Goal: Information Seeking & Learning: Learn about a topic

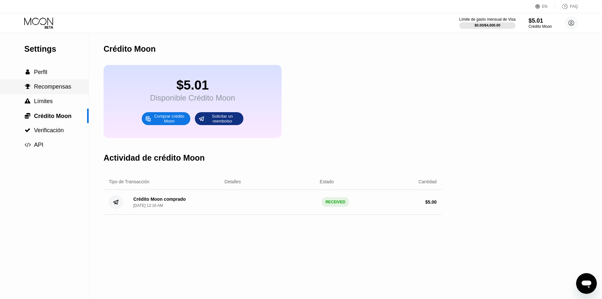
click at [37, 85] on span "Recompensas" at bounding box center [52, 87] width 37 height 6
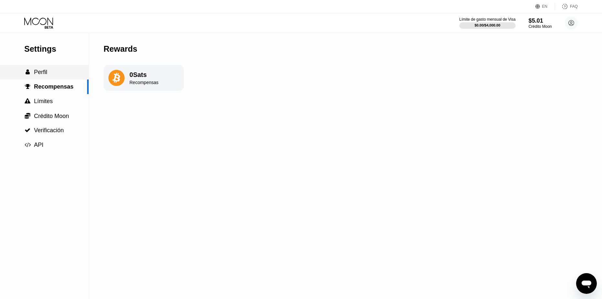
click at [38, 72] on span "Perfil" at bounding box center [40, 72] width 13 height 6
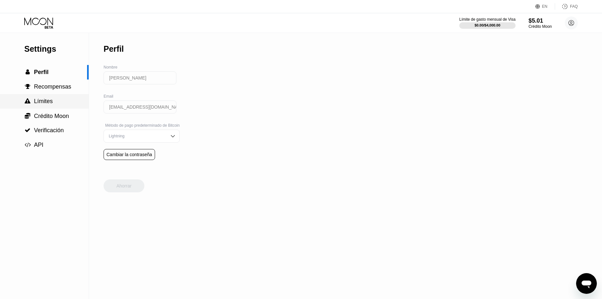
click at [47, 101] on span "Límites" at bounding box center [43, 101] width 19 height 6
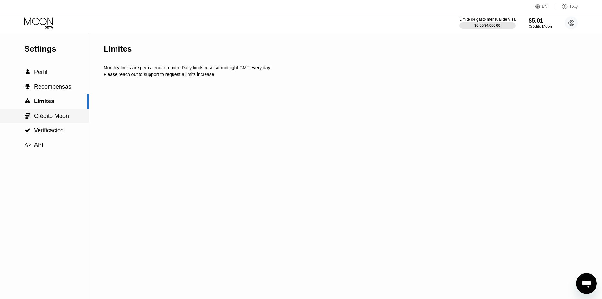
click at [46, 112] on div " Crédito Moon" at bounding box center [44, 116] width 89 height 15
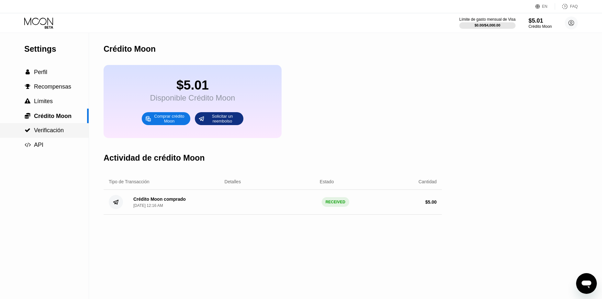
click at [45, 134] on span "Verificación" at bounding box center [49, 130] width 30 height 6
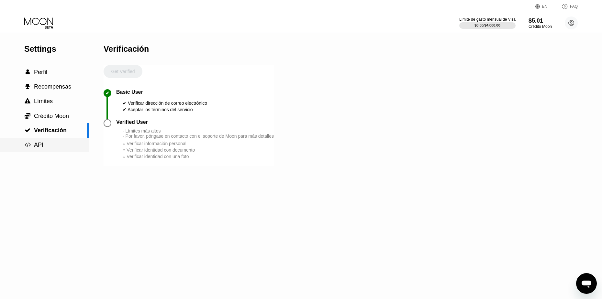
click at [50, 145] on div " API" at bounding box center [44, 145] width 89 height 7
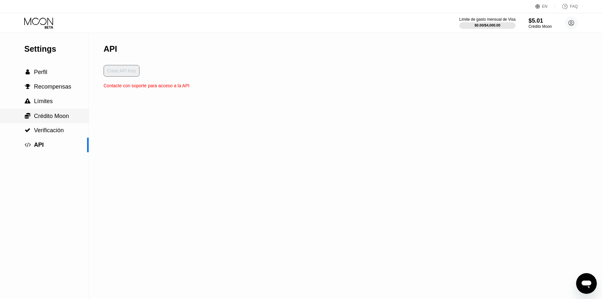
click at [46, 122] on div " Crédito Moon" at bounding box center [44, 116] width 89 height 15
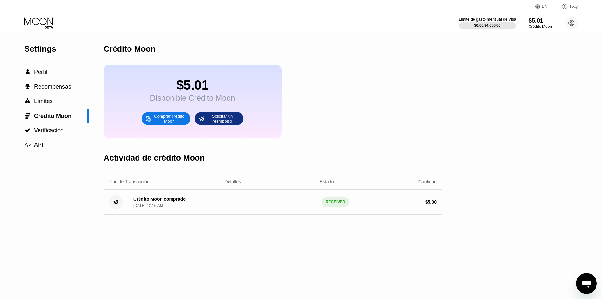
click at [491, 29] on div at bounding box center [487, 25] width 57 height 6
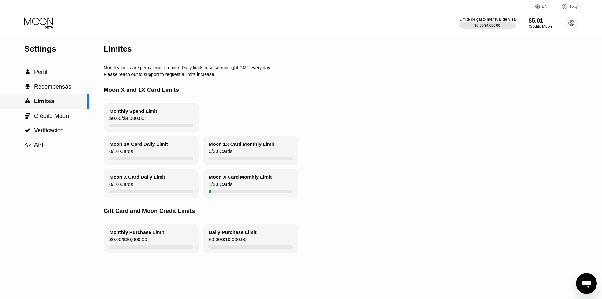
click at [61, 102] on div " Límites" at bounding box center [43, 101] width 87 height 7
click at [540, 22] on div "$5.01" at bounding box center [540, 20] width 24 height 7
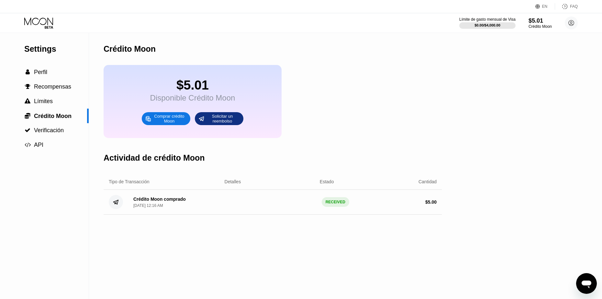
click at [173, 125] on div "Comprar crédito Moon" at bounding box center [166, 118] width 49 height 13
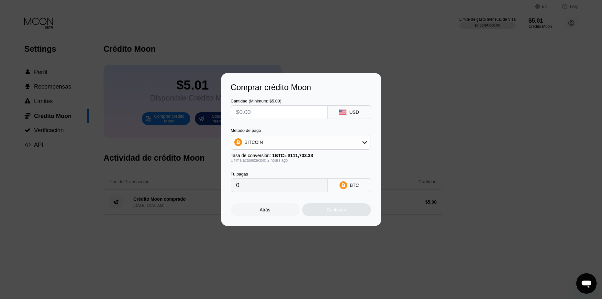
click at [274, 214] on div "Atrás" at bounding box center [265, 210] width 69 height 13
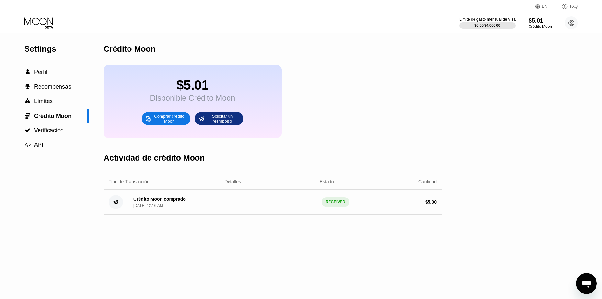
click at [227, 99] on div "Disponible Crédito Moon" at bounding box center [192, 98] width 85 height 9
click at [176, 89] on div "$5.01" at bounding box center [192, 85] width 85 height 15
click at [40, 79] on div " Perfil" at bounding box center [44, 72] width 89 height 15
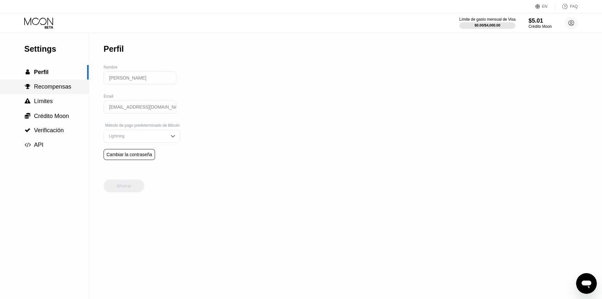
click at [50, 90] on span "Recompensas" at bounding box center [52, 87] width 37 height 6
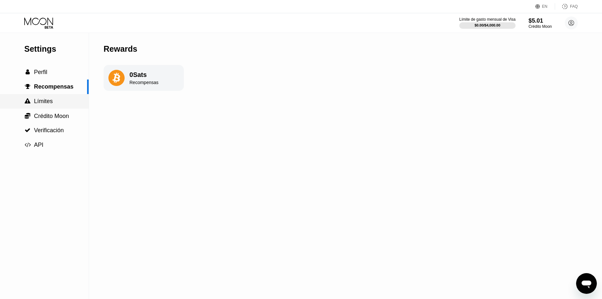
click at [50, 104] on span "Límites" at bounding box center [43, 101] width 19 height 6
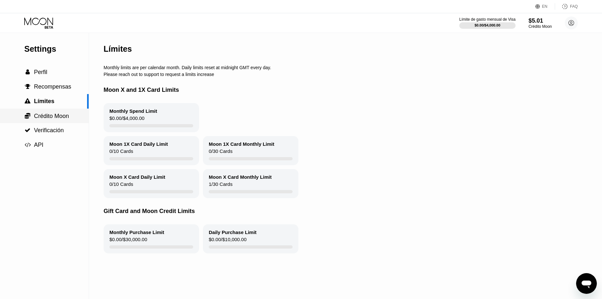
click at [51, 117] on span "Crédito Moon" at bounding box center [51, 116] width 35 height 6
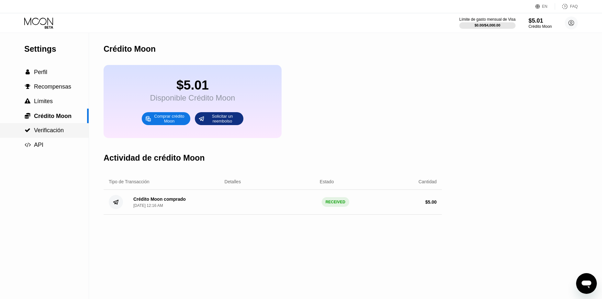
click at [53, 130] on span "Verificación" at bounding box center [49, 130] width 30 height 6
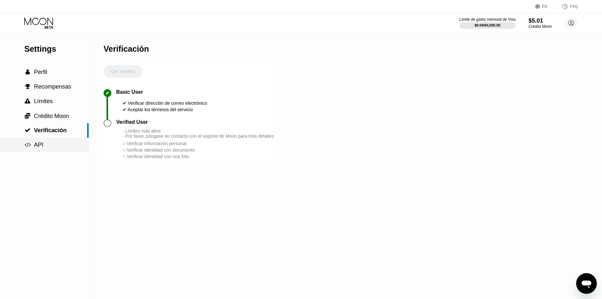
click at [53, 143] on div " API" at bounding box center [44, 145] width 89 height 7
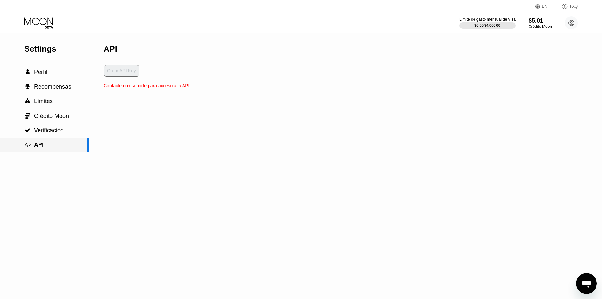
click at [50, 127] on div " Verificación" at bounding box center [44, 130] width 89 height 15
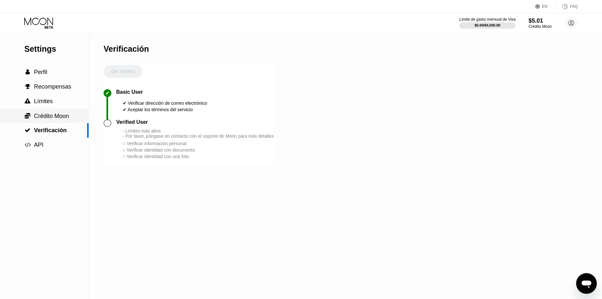
click at [50, 118] on span "Crédito Moon" at bounding box center [51, 116] width 35 height 6
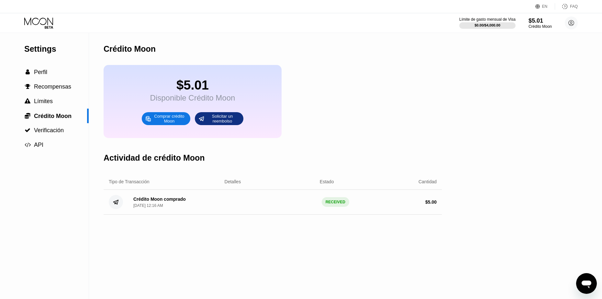
click at [168, 91] on div "$5.01" at bounding box center [192, 85] width 85 height 15
drag, startPoint x: 194, startPoint y: 87, endPoint x: 213, endPoint y: 90, distance: 18.8
click at [195, 87] on div "$5.01" at bounding box center [192, 85] width 85 height 15
click at [135, 202] on div "Crédito Moon comprado" at bounding box center [159, 199] width 52 height 5
click at [116, 205] on icon at bounding box center [115, 202] width 5 height 4
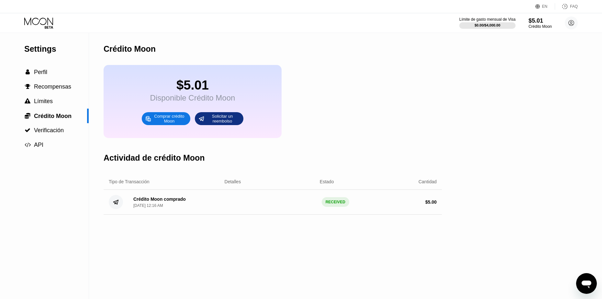
click at [259, 207] on div "Crédito Moon comprado Sep 22, 2025, 12:16 AM RECEIVED $ 5.00" at bounding box center [273, 202] width 338 height 25
click at [376, 205] on div "$ 5.00" at bounding box center [391, 202] width 92 height 5
click at [365, 205] on div "$ 5.00" at bounding box center [391, 202] width 92 height 5
click at [325, 207] on div "RECEIVED" at bounding box center [336, 202] width 28 height 10
click at [361, 206] on div "Crédito Moon comprado Sep 22, 2025, 12:16 AM RECEIVED $ 5.00" at bounding box center [273, 202] width 338 height 25
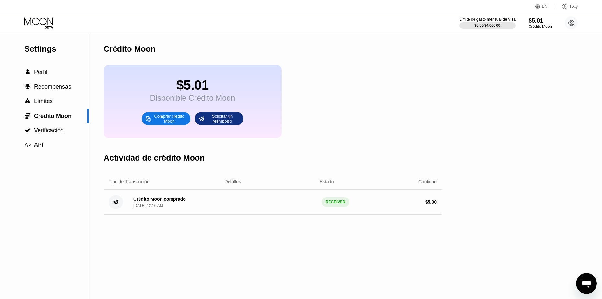
click at [410, 205] on div "$ 5.00" at bounding box center [391, 202] width 92 height 5
click at [427, 205] on div "$ 5.00" at bounding box center [430, 202] width 11 height 5
drag, startPoint x: 64, startPoint y: 185, endPoint x: 137, endPoint y: 194, distance: 73.4
click at [71, 190] on div "Settings  Perfil  Recompensas  Límites  Crédito Moon  Verificación  API" at bounding box center [44, 166] width 89 height 266
drag, startPoint x: 167, startPoint y: 189, endPoint x: 199, endPoint y: 196, distance: 32.4
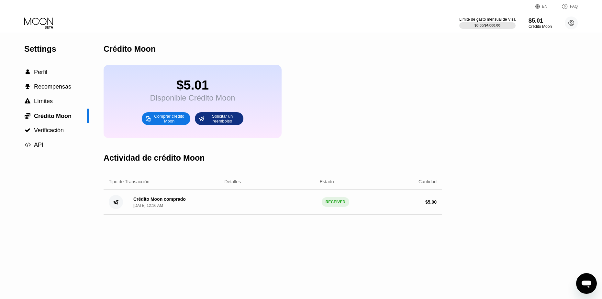
click at [173, 184] on div "Tipo de Transacción" at bounding box center [158, 181] width 98 height 5
drag, startPoint x: 251, startPoint y: 198, endPoint x: 338, endPoint y: 203, distance: 86.6
click at [252, 201] on div "Crédito Moon comprado Sep 22, 2025, 12:16 AM RECEIVED $ 5.00" at bounding box center [273, 202] width 338 height 25
click at [543, 22] on div "$5.01" at bounding box center [540, 20] width 24 height 7
click at [575, 22] on circle at bounding box center [571, 23] width 13 height 13
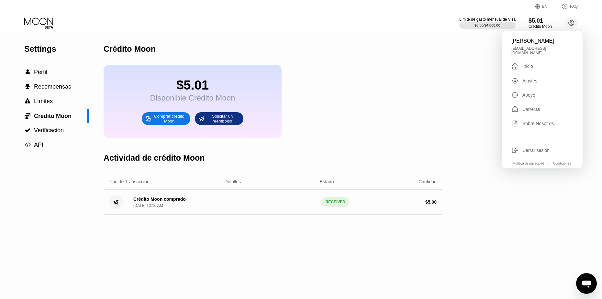
click at [532, 69] on div "Inicio" at bounding box center [527, 66] width 11 height 5
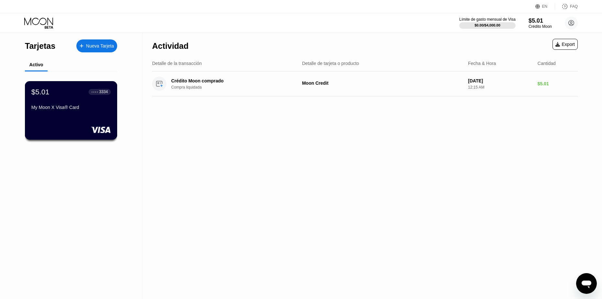
click at [60, 113] on div "My Moon X Visa® Card" at bounding box center [70, 109] width 79 height 8
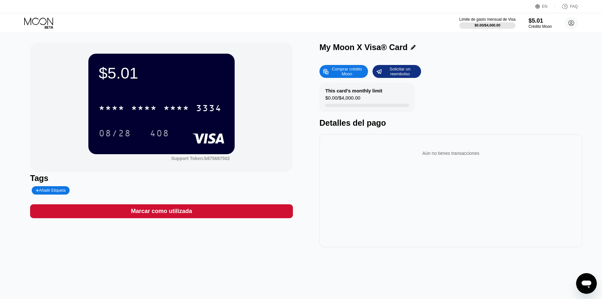
drag, startPoint x: 316, startPoint y: 49, endPoint x: 414, endPoint y: 50, distance: 98.4
click at [413, 50] on div "$5.01 * * * * * * * * * * * * 3334 08/28 408 Support Token: b875687502 Tags Aña…" at bounding box center [301, 145] width 542 height 205
click at [414, 50] on icon at bounding box center [413, 47] width 5 height 5
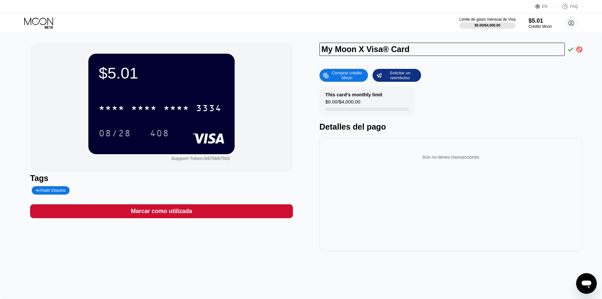
drag, startPoint x: 377, startPoint y: 50, endPoint x: 318, endPoint y: 50, distance: 58.9
click at [318, 50] on div "$5.01 * * * * * * * * * * * * 3334 08/28 408 Support Token: b875687502 Tags Aña…" at bounding box center [301, 147] width 542 height 209
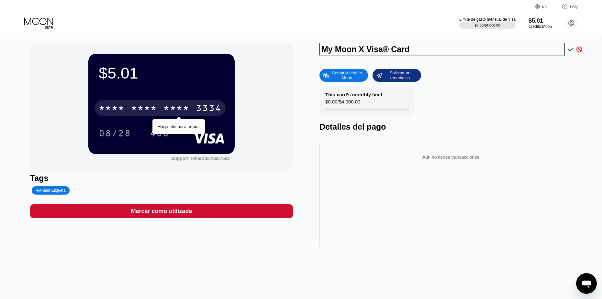
click at [149, 104] on div "* * * * * * * * * * * * 3334" at bounding box center [160, 108] width 131 height 16
click at [221, 108] on div "3334" at bounding box center [209, 109] width 26 height 10
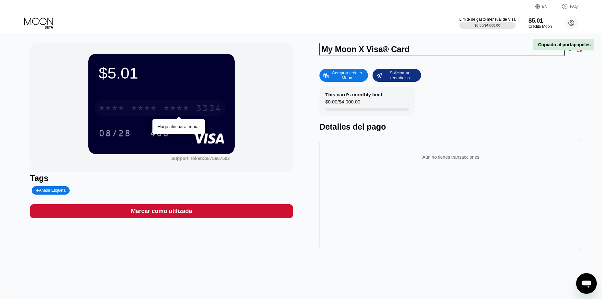
drag, startPoint x: 221, startPoint y: 108, endPoint x: 183, endPoint y: 111, distance: 38.6
click at [183, 111] on div "* * * * * * * * * * * * 3334" at bounding box center [160, 108] width 131 height 16
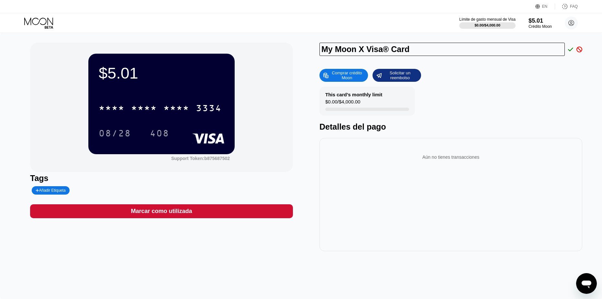
click at [110, 125] on div "* * * * * * * * * * * * 3334 08/28 408" at bounding box center [162, 114] width 126 height 38
click at [116, 133] on div "08/28" at bounding box center [115, 134] width 32 height 10
click at [162, 138] on div "408" at bounding box center [159, 134] width 19 height 10
click at [157, 134] on div "408" at bounding box center [159, 134] width 19 height 10
click at [116, 134] on div "08/28" at bounding box center [115, 134] width 32 height 10
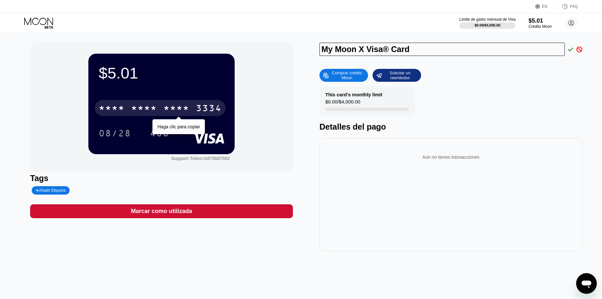
click at [194, 110] on div "* * * * * * * * * * * * 3334" at bounding box center [160, 108] width 131 height 16
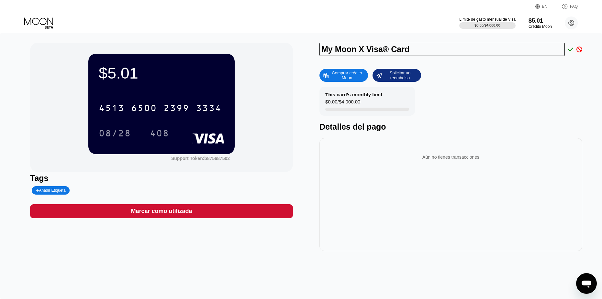
drag, startPoint x: 20, startPoint y: 72, endPoint x: 25, endPoint y: 73, distance: 4.4
click at [20, 72] on div "$5.01 4513 6500 2399 3334 08/28 408 Support Token: b875687502 Tags Añadir Etiqu…" at bounding box center [301, 166] width 602 height 266
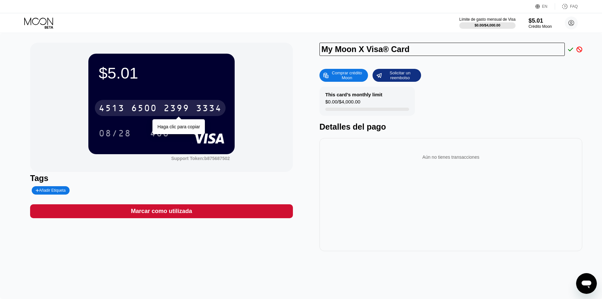
click at [150, 109] on div "6500" at bounding box center [144, 109] width 26 height 10
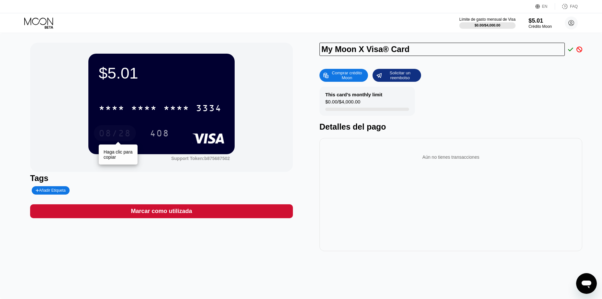
drag, startPoint x: 117, startPoint y: 134, endPoint x: 140, endPoint y: 143, distance: 25.0
click at [117, 134] on div "08/28" at bounding box center [115, 134] width 32 height 10
click at [25, 141] on div "$5.01 * * * * * * * * * * * * 3334 08/28 408 Support Token: b875687502 Tags Aña…" at bounding box center [301, 166] width 602 height 266
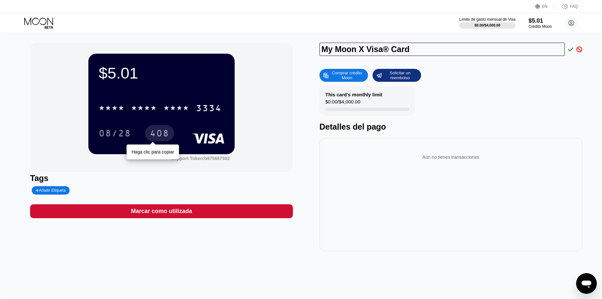
click at [165, 137] on div "408" at bounding box center [159, 134] width 19 height 10
click at [4, 114] on div "$5.01 * * * * * * * * * * * * 3334 08/28 408 Support Token: b875687502 Tags Aña…" at bounding box center [301, 166] width 602 height 266
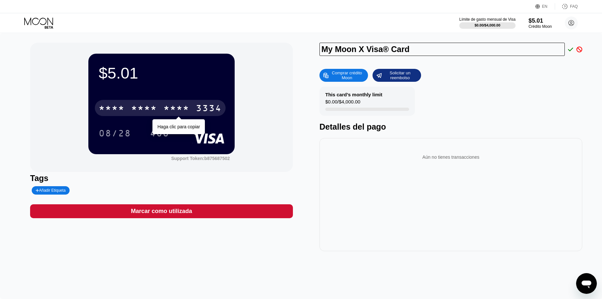
click at [126, 113] on div "* * * * * * * * * * * * 3334" at bounding box center [160, 108] width 131 height 16
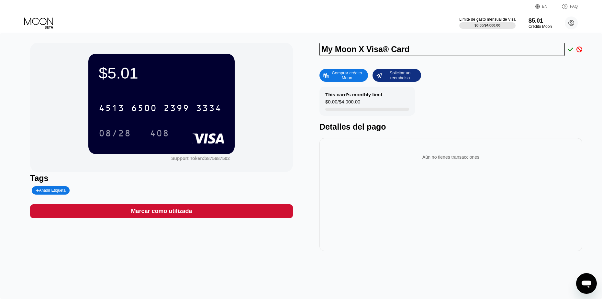
drag, startPoint x: 12, startPoint y: 148, endPoint x: 20, endPoint y: 150, distance: 9.0
click at [12, 148] on div "$5.01 4513 6500 2399 3334 08/28 408 Support Token: b875687502 Tags Añadir Etiqu…" at bounding box center [301, 166] width 602 height 266
click at [114, 134] on div "08/28" at bounding box center [115, 134] width 32 height 10
click at [22, 161] on div "$5.01 4513 6500 2399 3334 08/28 408 Support Token: b875687502 Tags Añadir Etiqu…" at bounding box center [301, 166] width 602 height 266
click at [113, 134] on div "08/28" at bounding box center [115, 134] width 32 height 10
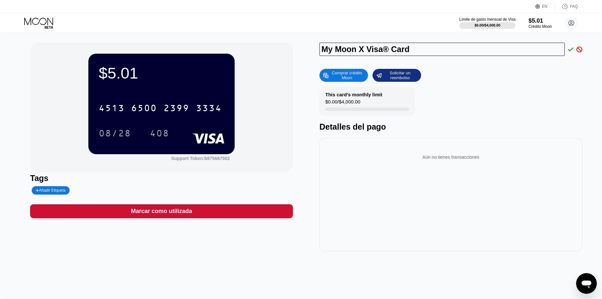
click at [9, 139] on div "$5.01 4513 6500 2399 3334 08/28 408 Support Token: b875687502 Tags Añadir Etiqu…" at bounding box center [301, 166] width 602 height 266
click at [154, 132] on div "408" at bounding box center [159, 134] width 19 height 10
click at [19, 113] on div "$5.01 4513 6500 2399 3334 08/28 408 Support Token: b875687502 Tags Añadir Etiqu…" at bounding box center [301, 166] width 602 height 266
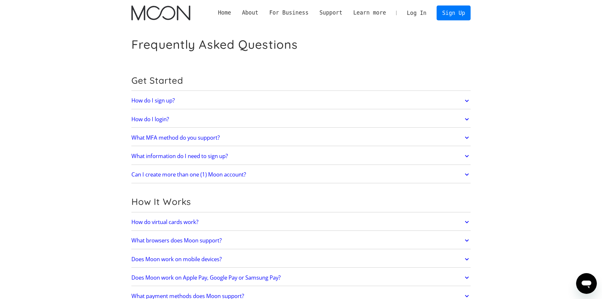
click at [458, 224] on link "How do virtual cards work?" at bounding box center [300, 223] width 339 height 14
